Goal: Task Accomplishment & Management: Use online tool/utility

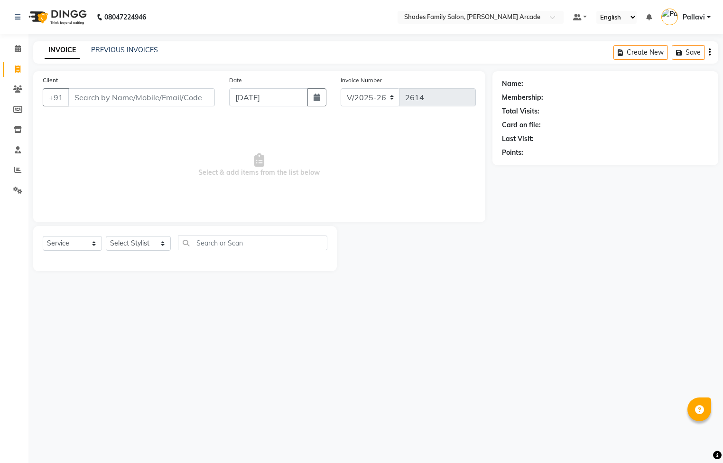
select select "5538"
select select "service"
click at [120, 46] on link "PREVIOUS INVOICES" at bounding box center [124, 50] width 67 height 9
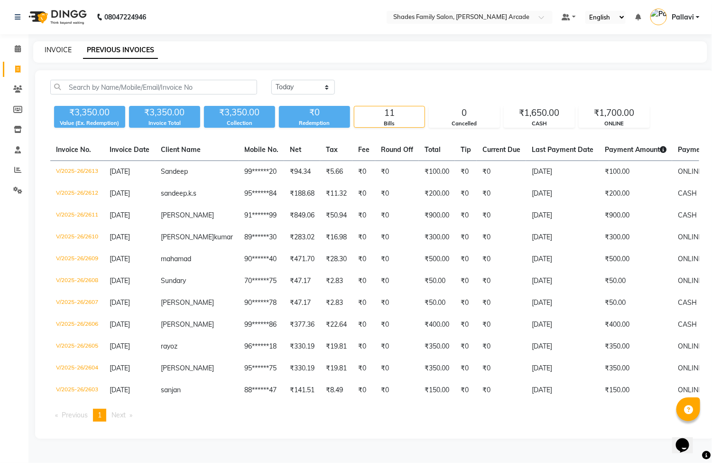
click at [63, 46] on link "INVOICE" at bounding box center [58, 50] width 27 height 9
select select "service"
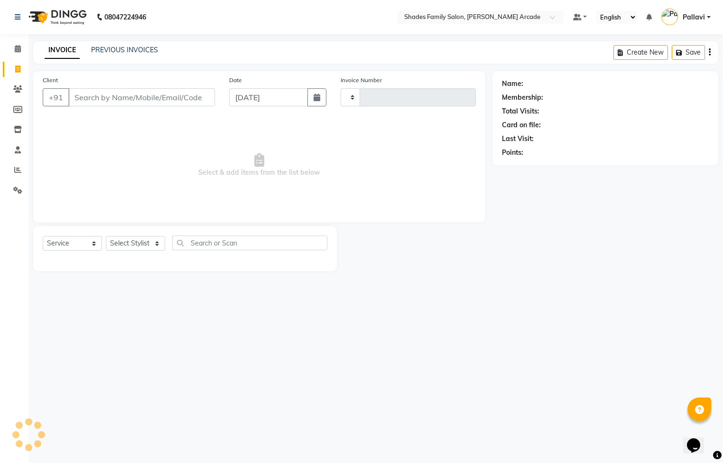
type input "2614"
select select "5538"
click at [97, 104] on input "Client" at bounding box center [141, 97] width 147 height 18
type input "989898"
click at [177, 99] on span "Add Client" at bounding box center [190, 97] width 37 height 9
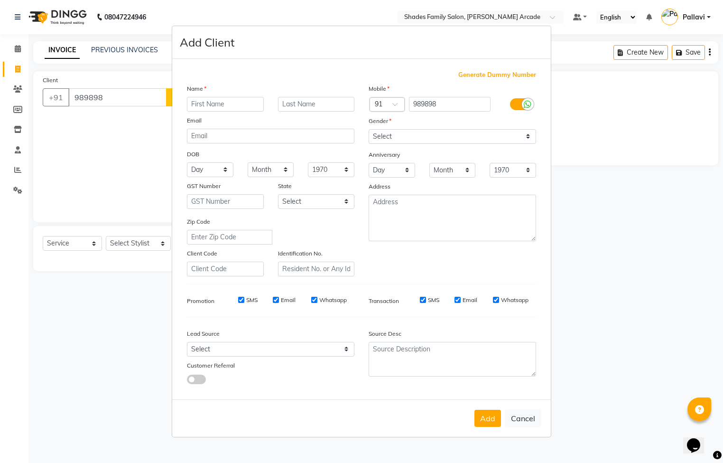
click at [500, 73] on span "Generate Dummy Number" at bounding box center [497, 74] width 78 height 9
type input "1237500000012"
checkbox input "false"
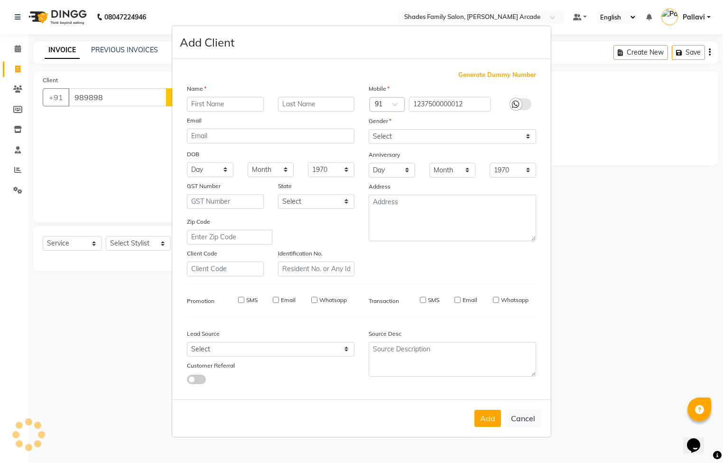
checkbox input "false"
click at [218, 103] on input "text" at bounding box center [225, 104] width 77 height 15
type input "Rashmi"
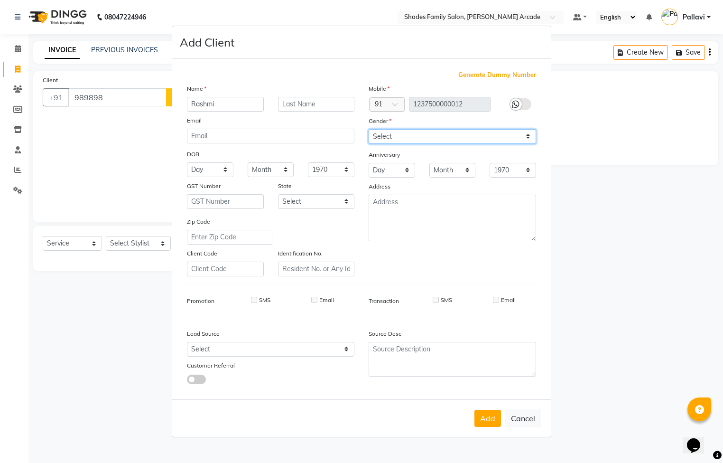
click at [389, 139] on select "Select [DEMOGRAPHIC_DATA] [DEMOGRAPHIC_DATA] Other Prefer Not To Say" at bounding box center [453, 136] width 168 height 15
select select "[DEMOGRAPHIC_DATA]"
click at [369, 130] on select "Select [DEMOGRAPHIC_DATA] [DEMOGRAPHIC_DATA] Other Prefer Not To Say" at bounding box center [453, 136] width 168 height 15
click at [484, 411] on button "Add" at bounding box center [488, 418] width 27 height 17
type input "12*********12"
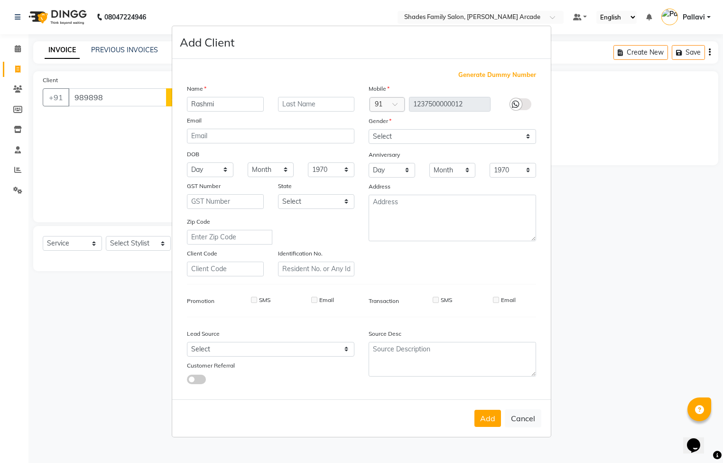
select select
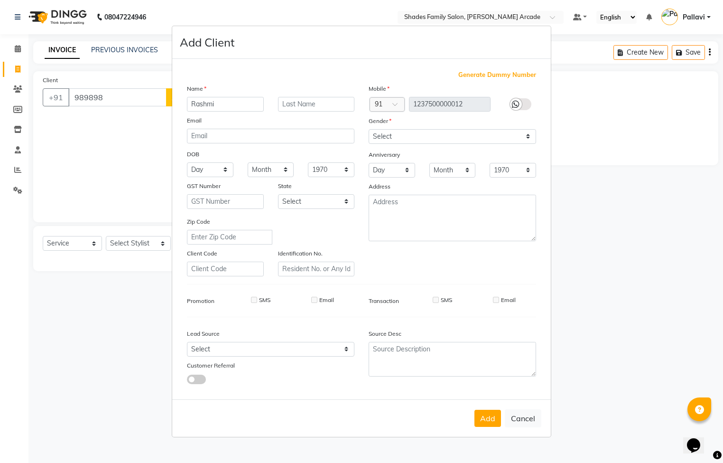
select select
checkbox input "false"
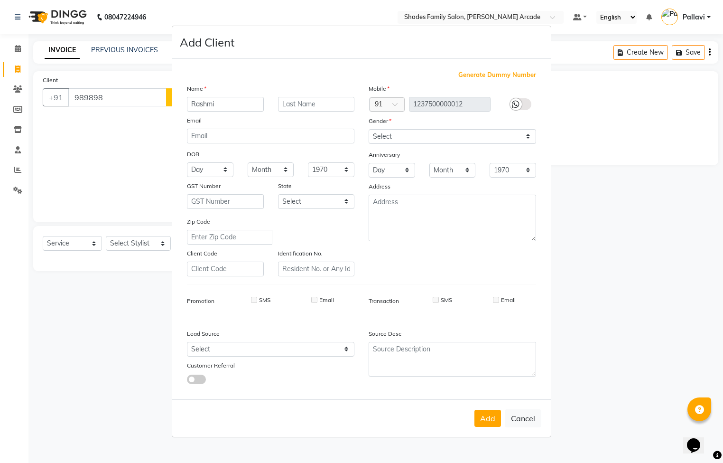
checkbox input "false"
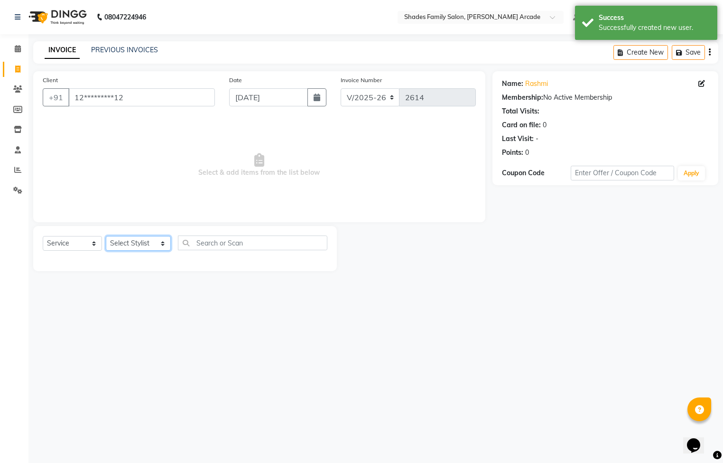
click at [122, 241] on select "Select Stylist Admin [PERSON_NAME] [PERSON_NAME] [PERSON_NAME] Danish [PERSON_N…" at bounding box center [138, 243] width 65 height 15
select select "87584"
click at [106, 236] on select "Select Stylist Admin [PERSON_NAME] [PERSON_NAME] [PERSON_NAME] Danish [PERSON_N…" at bounding box center [138, 243] width 65 height 15
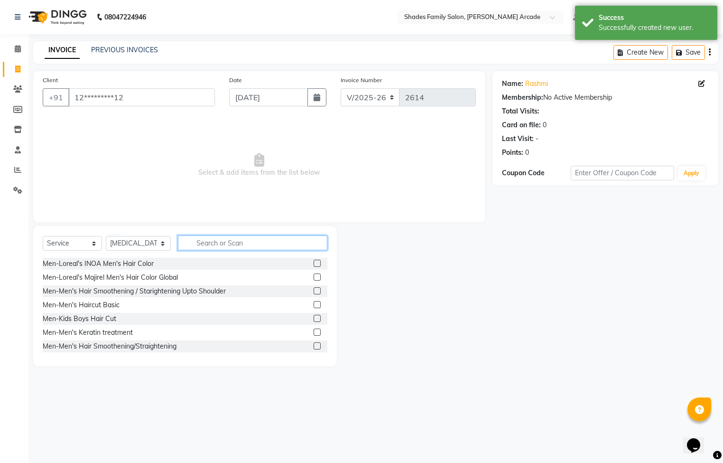
click at [222, 238] on input "text" at bounding box center [252, 242] width 149 height 15
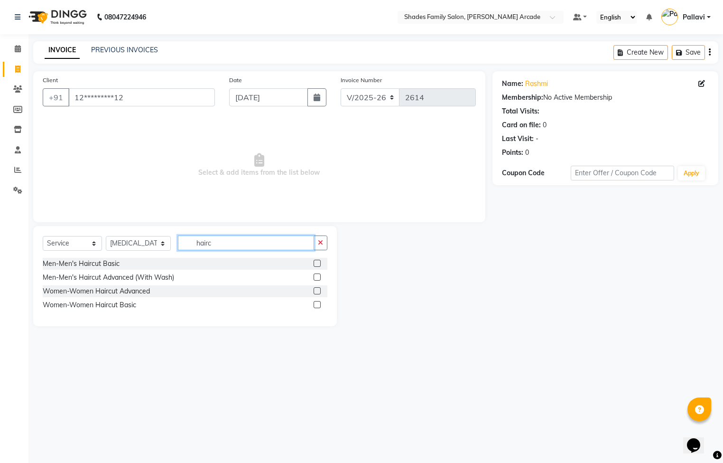
type input "hairc"
click at [318, 291] on label at bounding box center [317, 290] width 7 height 7
click at [318, 291] on input "checkbox" at bounding box center [317, 291] width 6 height 6
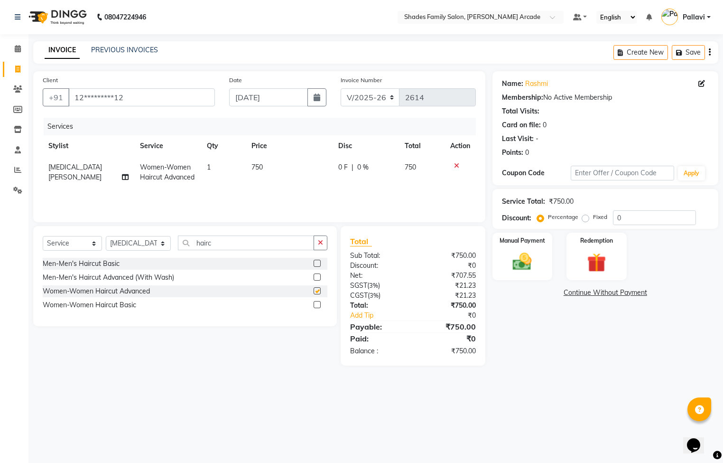
checkbox input "false"
click at [317, 305] on label at bounding box center [317, 304] width 7 height 7
click at [317, 305] on input "checkbox" at bounding box center [317, 305] width 6 height 6
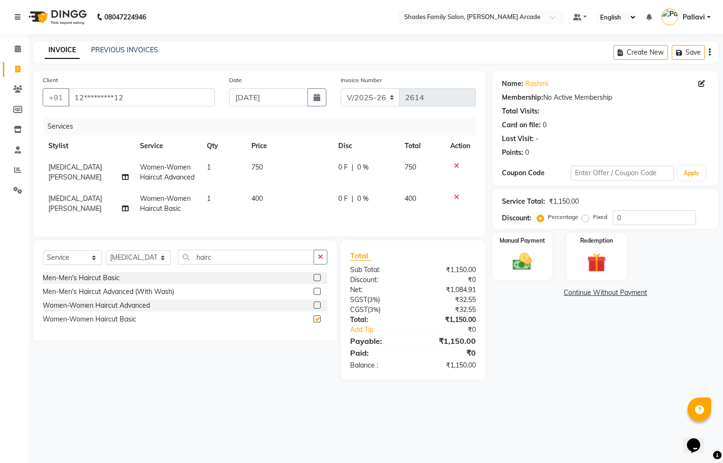
checkbox input "false"
click at [151, 265] on select "Select Stylist Admin [PERSON_NAME] [PERSON_NAME] [PERSON_NAME] Danish [PERSON_N…" at bounding box center [138, 257] width 65 height 15
select select "64217"
click at [106, 261] on select "Select Stylist Admin [PERSON_NAME] [PERSON_NAME] [PERSON_NAME] Danish [PERSON_N…" at bounding box center [138, 257] width 65 height 15
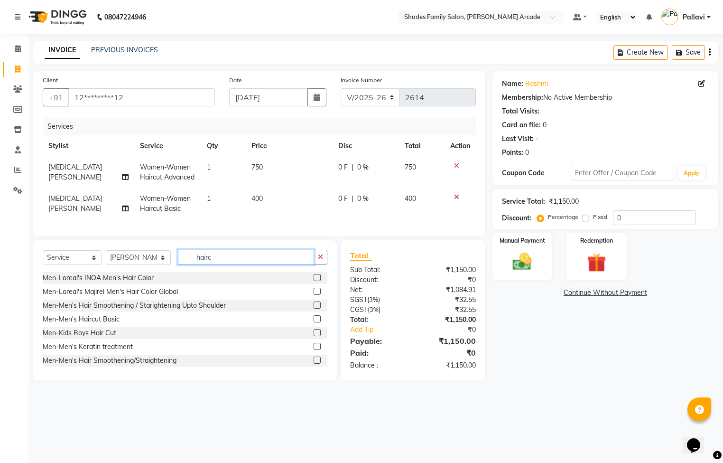
click at [231, 264] on input "hairc" at bounding box center [246, 257] width 136 height 15
type input "h"
type input "r"
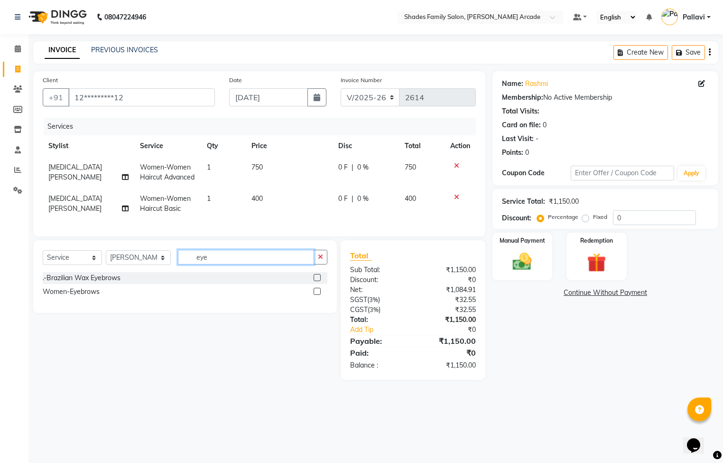
type input "eye"
click at [319, 295] on label at bounding box center [317, 291] width 7 height 7
click at [319, 295] on input "checkbox" at bounding box center [317, 292] width 6 height 6
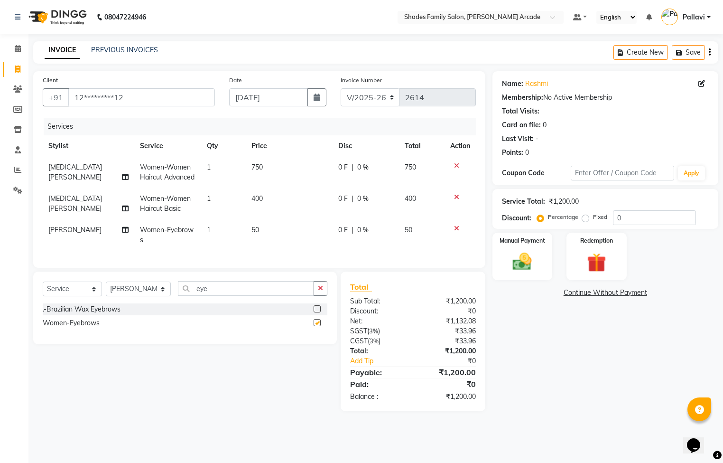
checkbox input "false"
click at [258, 171] on td "750" at bounding box center [289, 172] width 87 height 31
select select "87584"
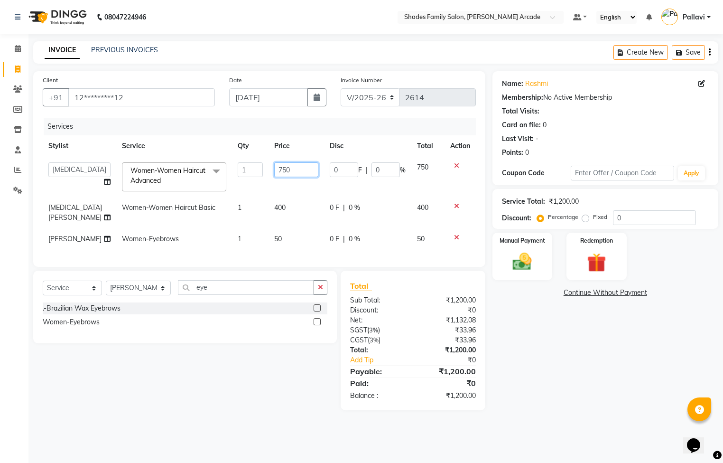
click at [287, 168] on input "750" at bounding box center [296, 169] width 44 height 15
type input "7"
type input "900"
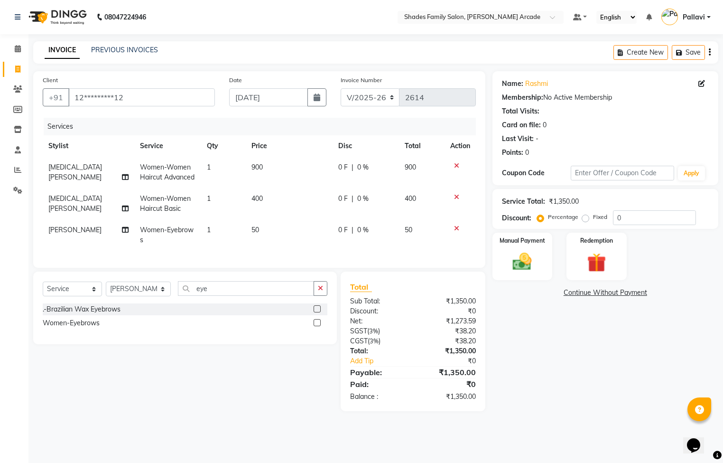
click at [266, 211] on td "400" at bounding box center [289, 203] width 87 height 31
select select "87584"
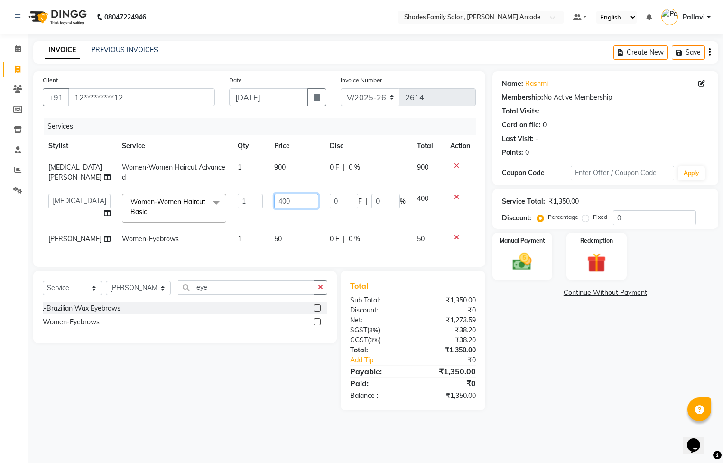
click at [289, 197] on input "400" at bounding box center [296, 201] width 44 height 15
type input "4"
type input "200"
click at [513, 252] on img at bounding box center [522, 262] width 32 height 23
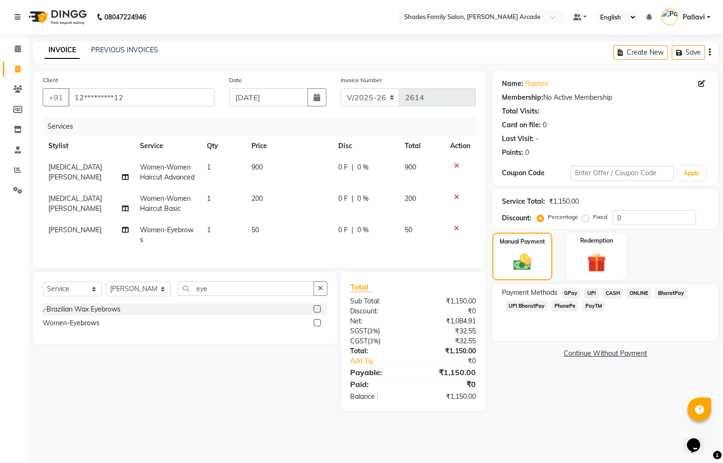
click at [616, 294] on span "CASH" at bounding box center [613, 293] width 20 height 11
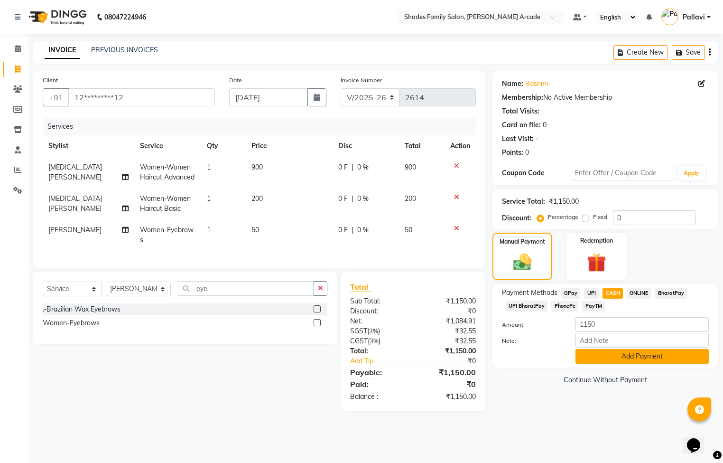
click at [627, 361] on button "Add Payment" at bounding box center [642, 356] width 133 height 15
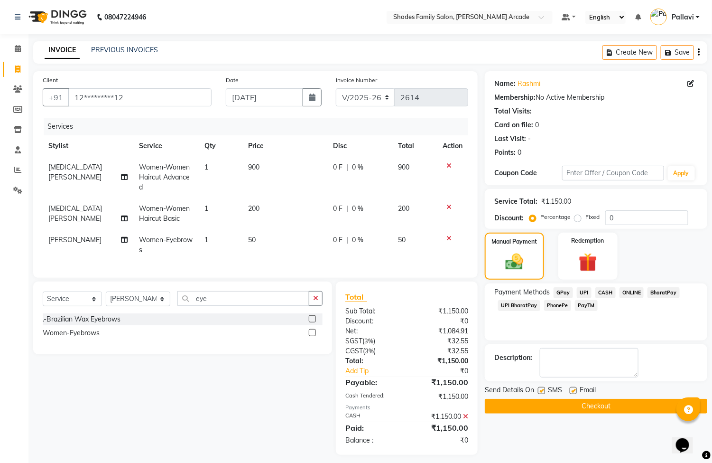
click at [631, 406] on button "Checkout" at bounding box center [596, 406] width 223 height 15
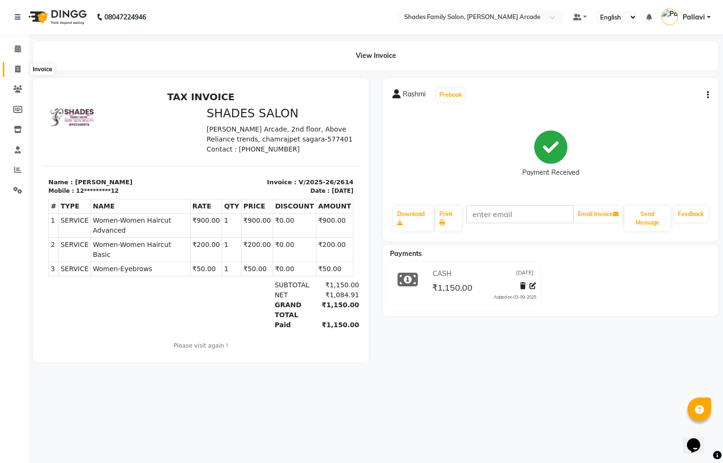
click at [13, 68] on span at bounding box center [17, 69] width 17 height 11
select select "5538"
select select "service"
